Goal: Task Accomplishment & Management: Use online tool/utility

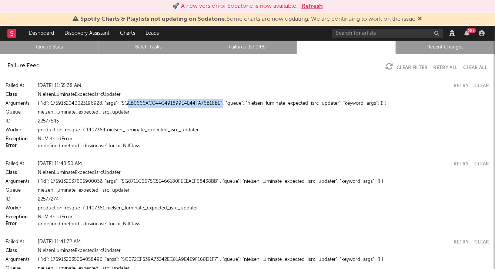
click at [44, 49] on link "Queue Stats" at bounding box center [49, 47] width 91 height 9
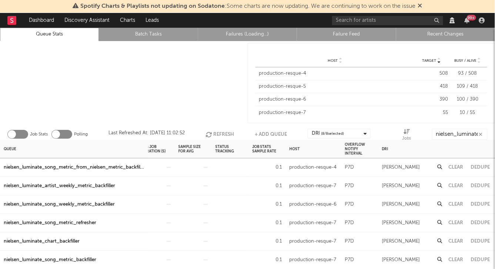
click at [317, 168] on div "production-resque-4" at bounding box center [313, 167] width 47 height 9
click at [276, 131] on button "+ Add Queue" at bounding box center [271, 134] width 32 height 11
select select "5913"
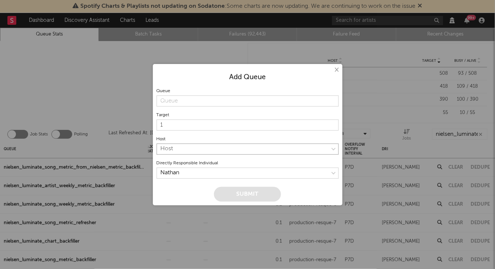
click at [178, 151] on select "Host production-resque-4 production-resque-5 production-resque-6 production-res…" at bounding box center [248, 149] width 182 height 11
click at [121, 109] on div "× Add Queue Queue Target 1 Host Host production-resque-4 production-resque-5 pr…" at bounding box center [247, 134] width 495 height 269
